Goal: Find specific page/section: Find specific page/section

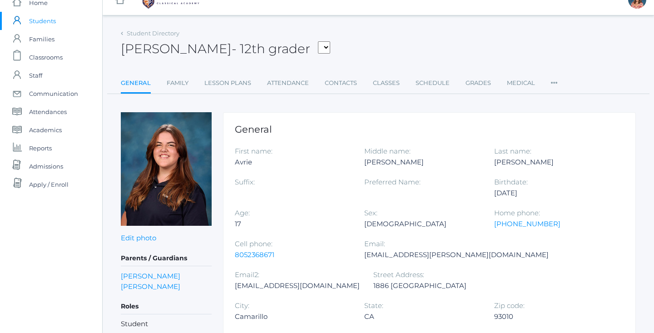
scroll to position [0, 0]
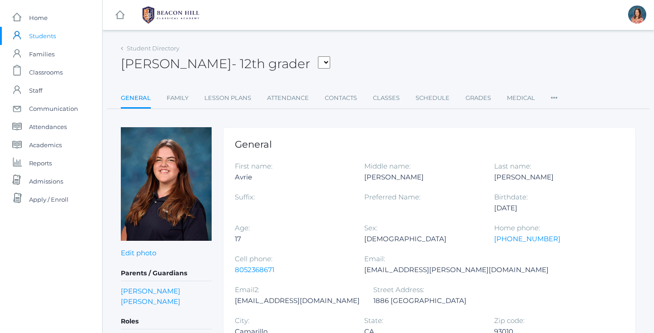
click at [44, 38] on span "Students" at bounding box center [42, 36] width 27 height 18
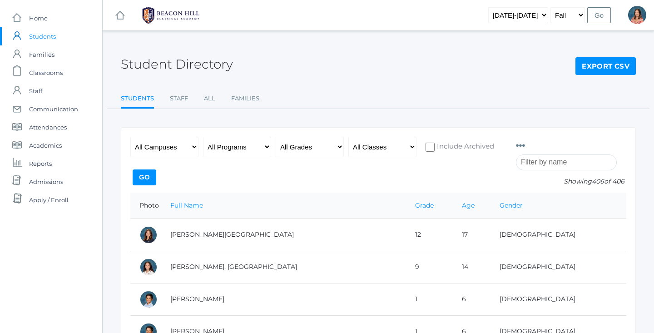
click at [575, 164] on input "search" at bounding box center [566, 162] width 101 height 16
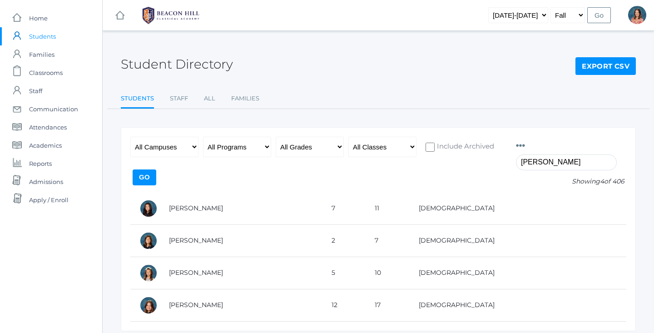
type input "[PERSON_NAME]"
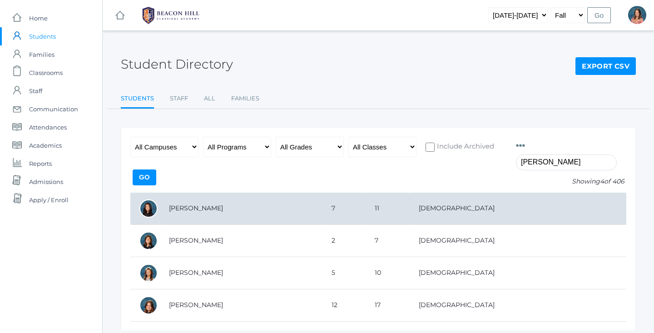
drag, startPoint x: 515, startPoint y: 169, endPoint x: 382, endPoint y: 208, distance: 138.2
click at [322, 208] on td "[PERSON_NAME]" at bounding box center [241, 208] width 163 height 32
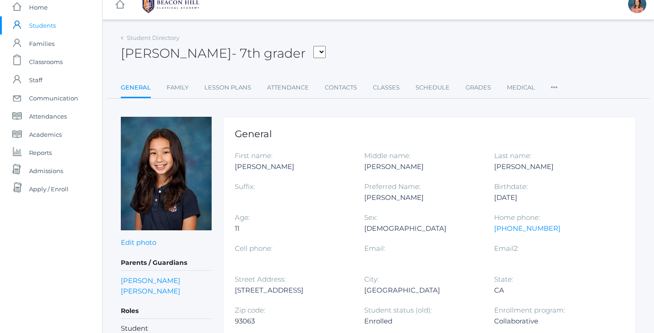
scroll to position [11, 0]
click at [50, 25] on span "Students" at bounding box center [42, 25] width 27 height 18
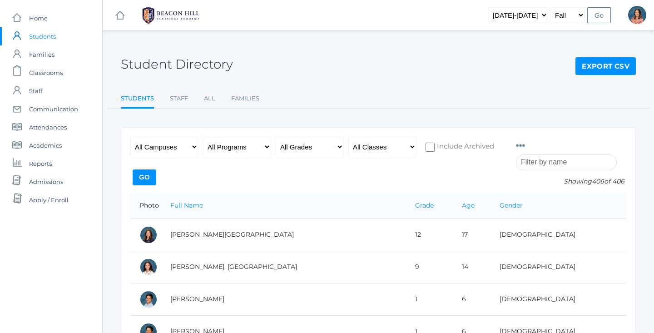
click at [542, 162] on input "search" at bounding box center [566, 162] width 101 height 16
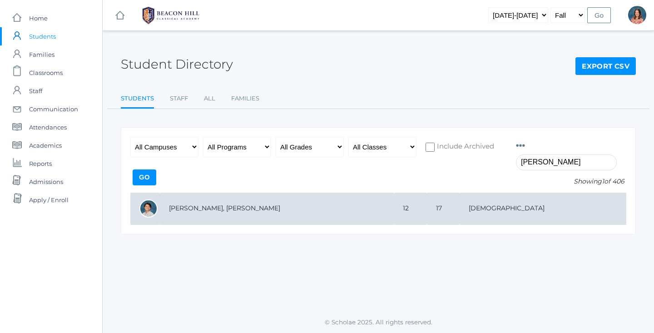
type input "[PERSON_NAME]"
click at [354, 211] on td "[PERSON_NAME], [PERSON_NAME]" at bounding box center [277, 208] width 234 height 32
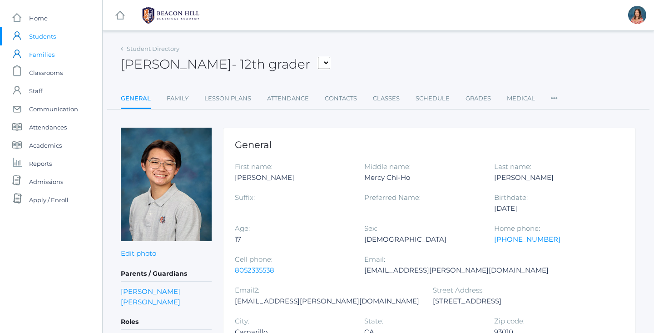
scroll to position [1, 0]
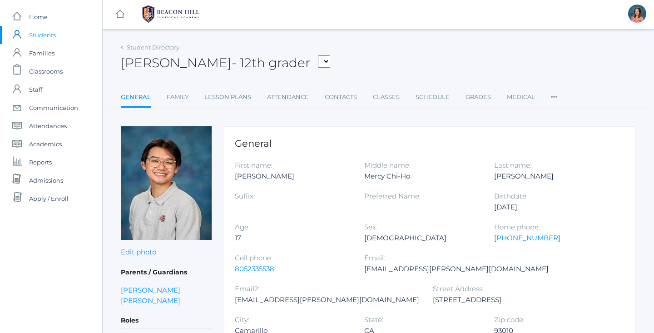
click at [53, 31] on span "Students" at bounding box center [42, 35] width 27 height 18
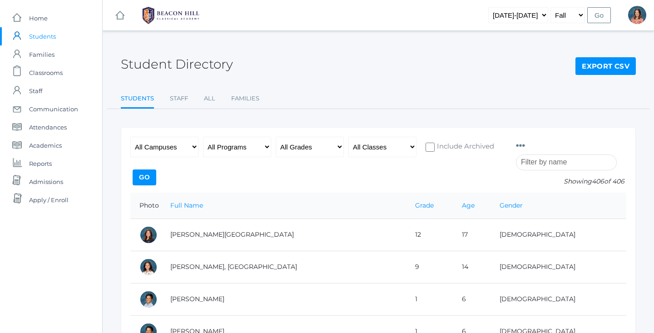
click at [553, 164] on input "search" at bounding box center [566, 162] width 101 height 16
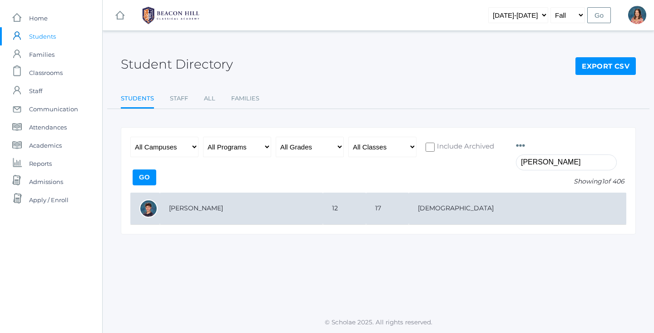
type input "corey"
click at [366, 211] on td "12" at bounding box center [344, 208] width 43 height 32
